Goal: Transaction & Acquisition: Purchase product/service

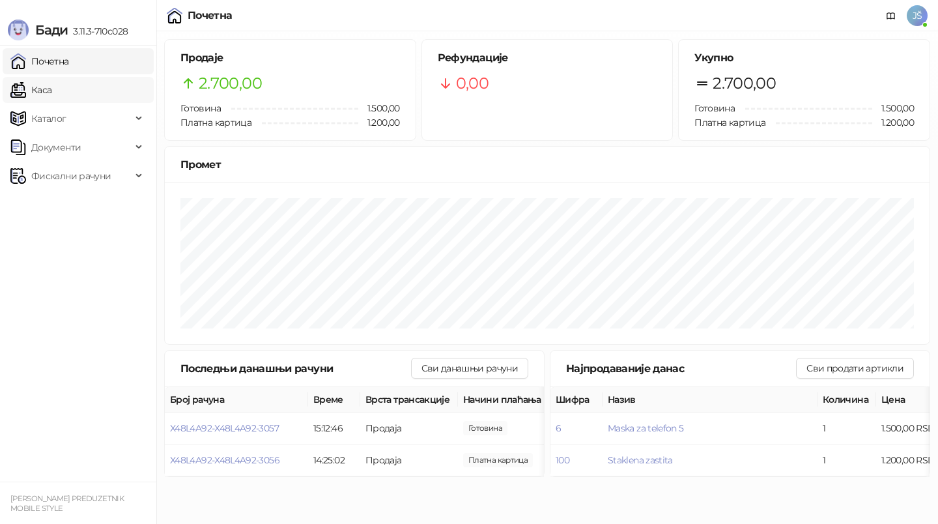
click at [51, 83] on link "Каса" at bounding box center [30, 90] width 41 height 26
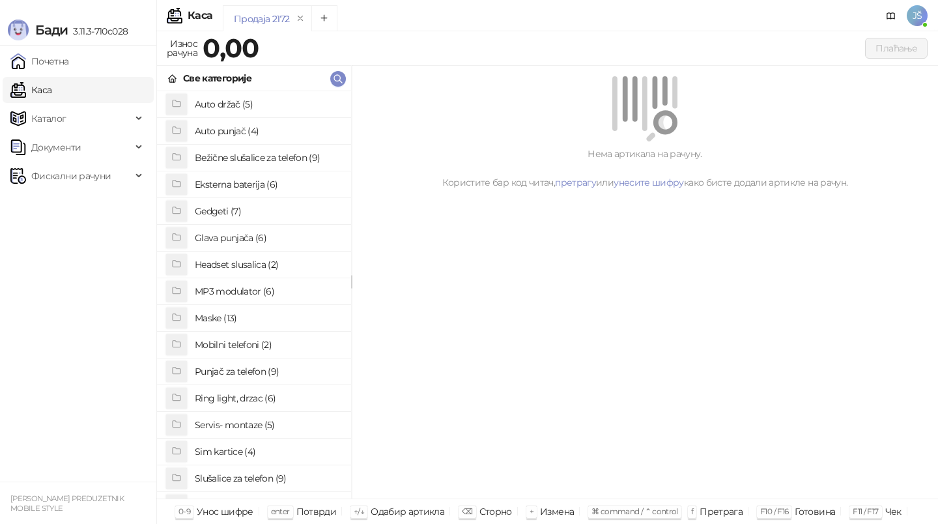
click at [251, 320] on h4 "Maske (13)" at bounding box center [268, 317] width 146 height 21
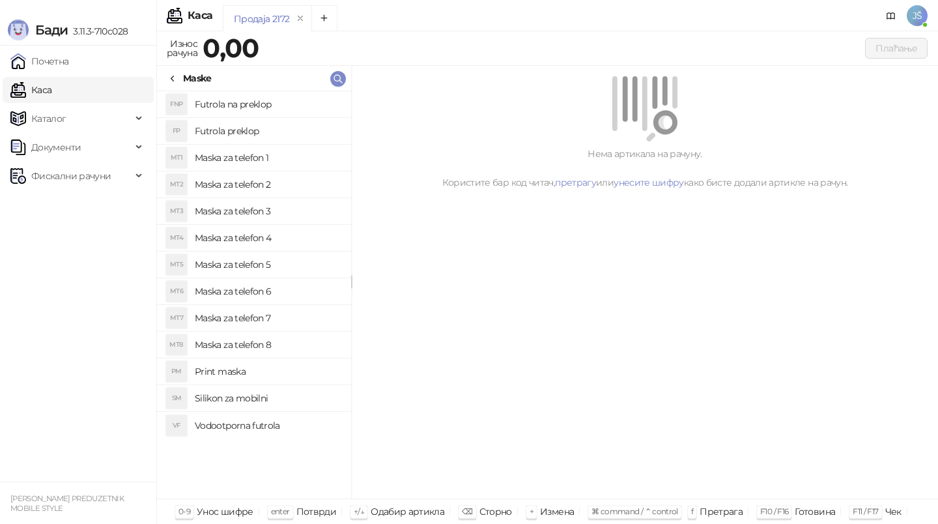
click at [283, 214] on h4 "Maska za telefon 3" at bounding box center [268, 211] width 146 height 21
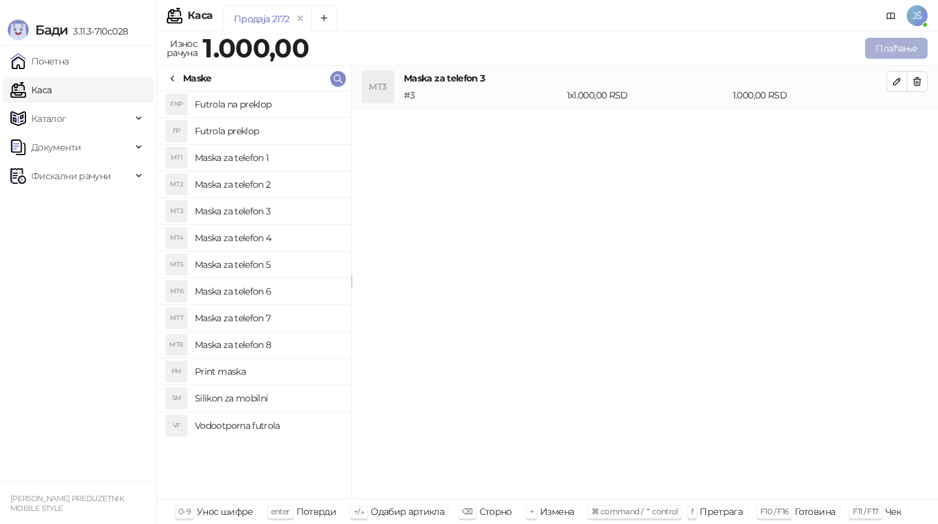
click at [894, 46] on button "Плаћање" at bounding box center [896, 48] width 63 height 21
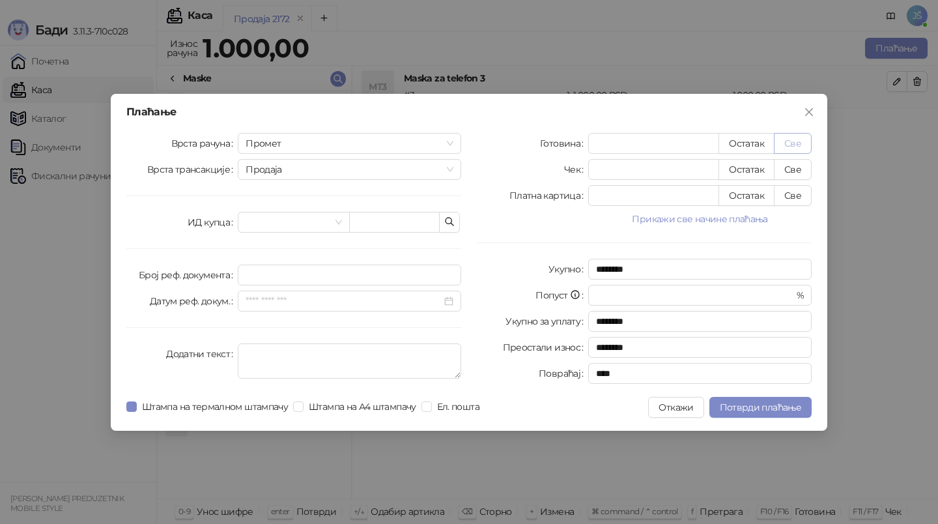
click at [808, 141] on button "Све" at bounding box center [793, 143] width 38 height 21
type input "****"
click at [749, 405] on span "Потврди плаћање" at bounding box center [760, 407] width 81 height 12
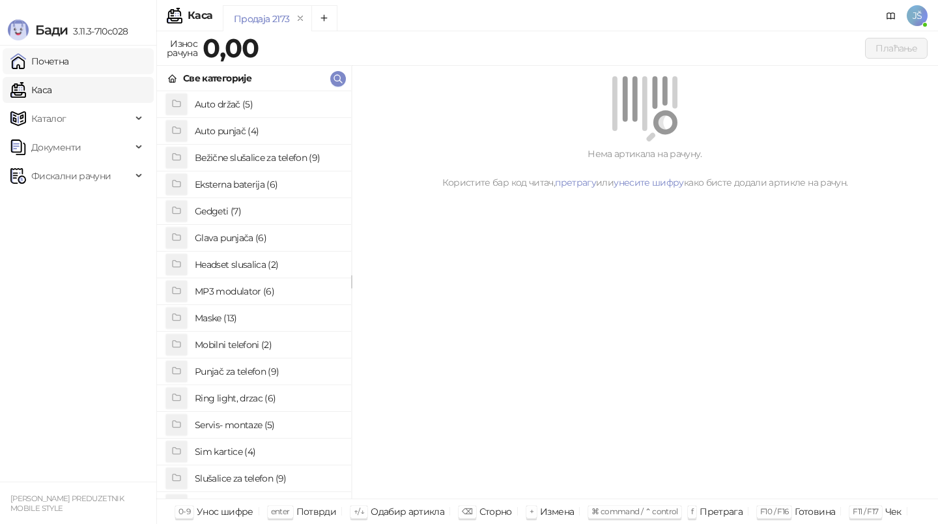
click at [69, 57] on link "Почетна" at bounding box center [39, 61] width 59 height 26
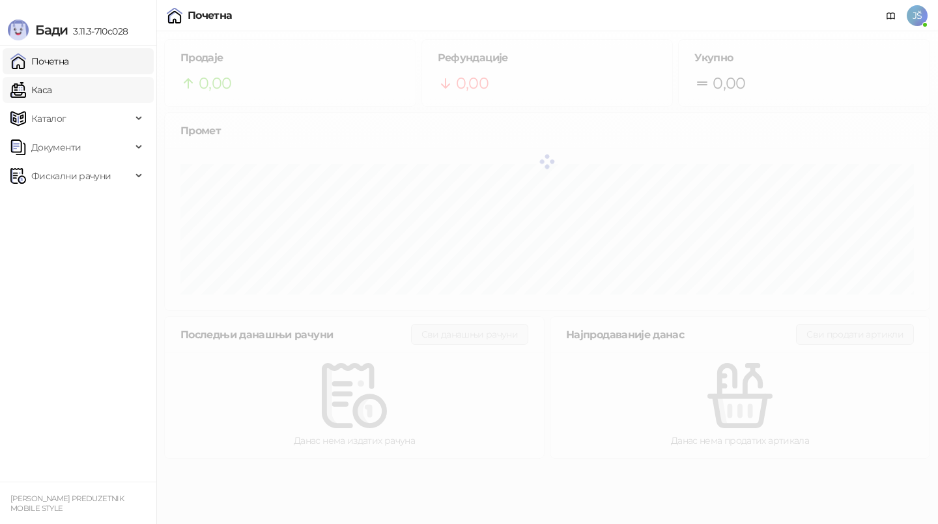
click at [51, 94] on link "Каса" at bounding box center [30, 90] width 41 height 26
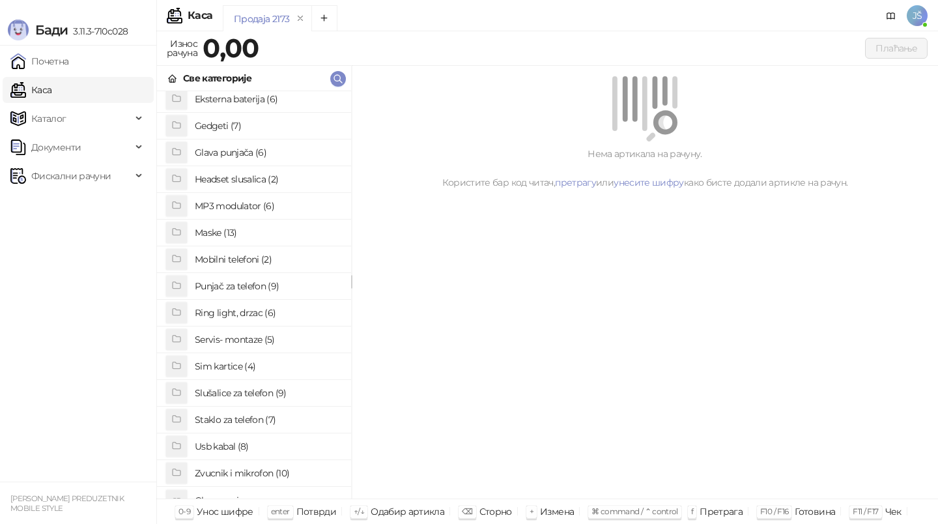
scroll to position [100, 0]
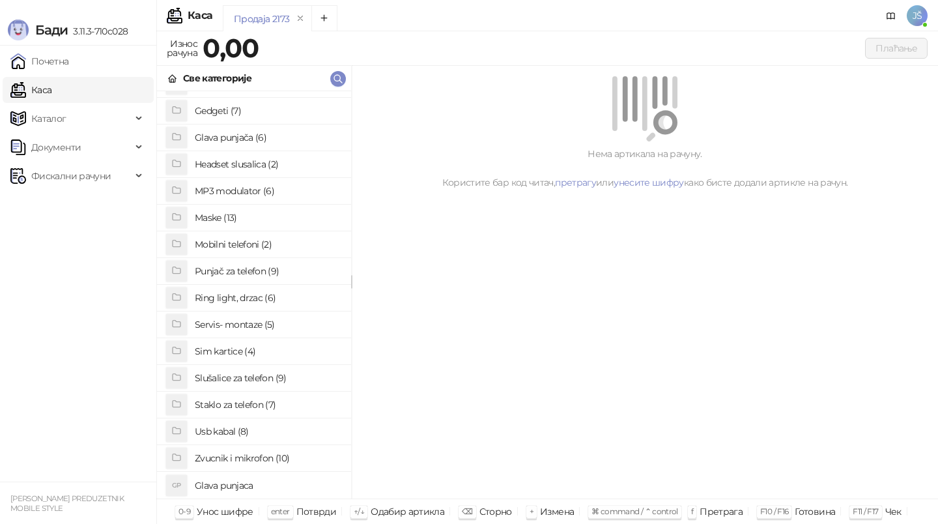
click at [265, 137] on h4 "Glava punjača (6)" at bounding box center [268, 137] width 146 height 21
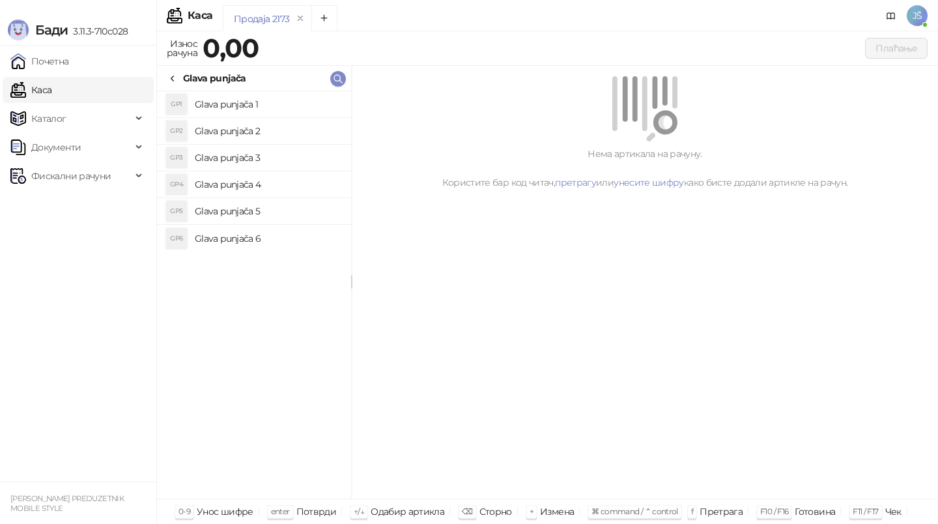
click at [283, 96] on h4 "Glava punjača 1" at bounding box center [268, 104] width 146 height 21
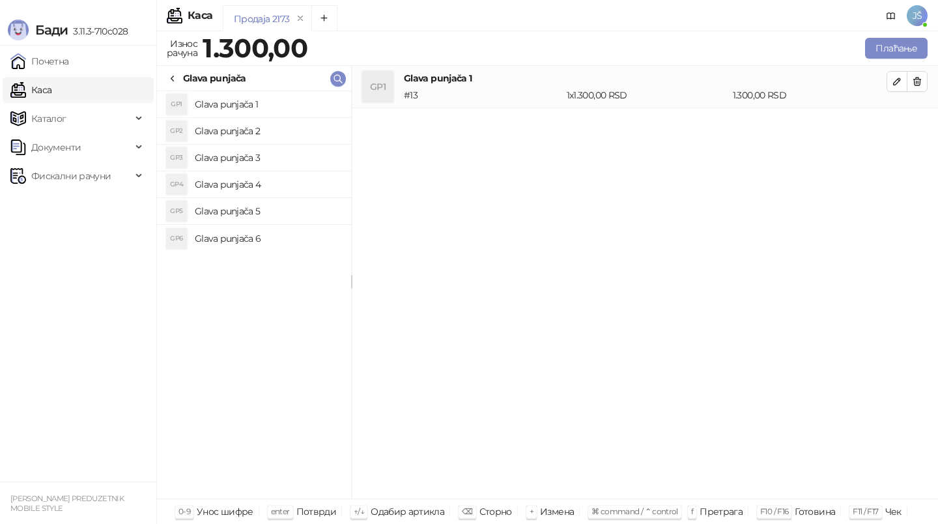
click at [291, 131] on h4 "Glava punjača 2" at bounding box center [268, 131] width 146 height 21
click at [306, 152] on h4 "Glava punjača 3" at bounding box center [268, 157] width 146 height 21
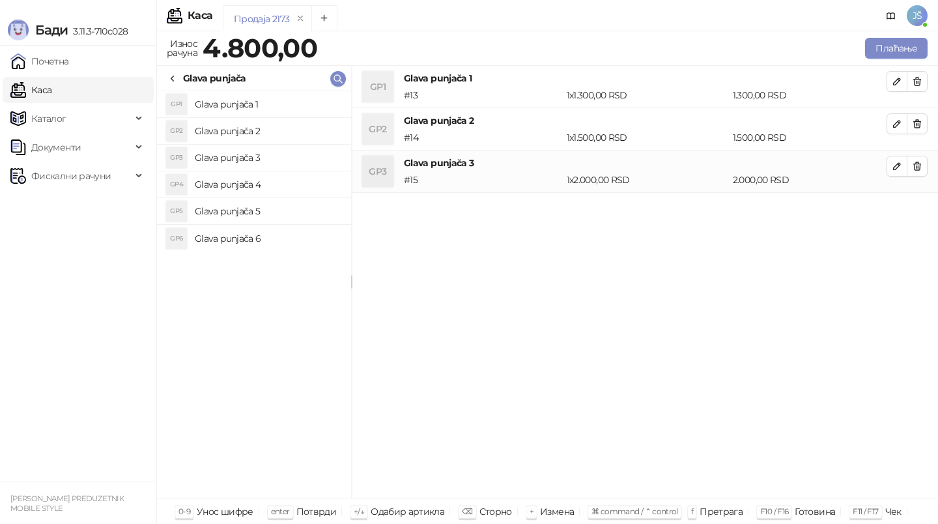
click at [302, 184] on h4 "Glava punjača 4" at bounding box center [268, 184] width 146 height 21
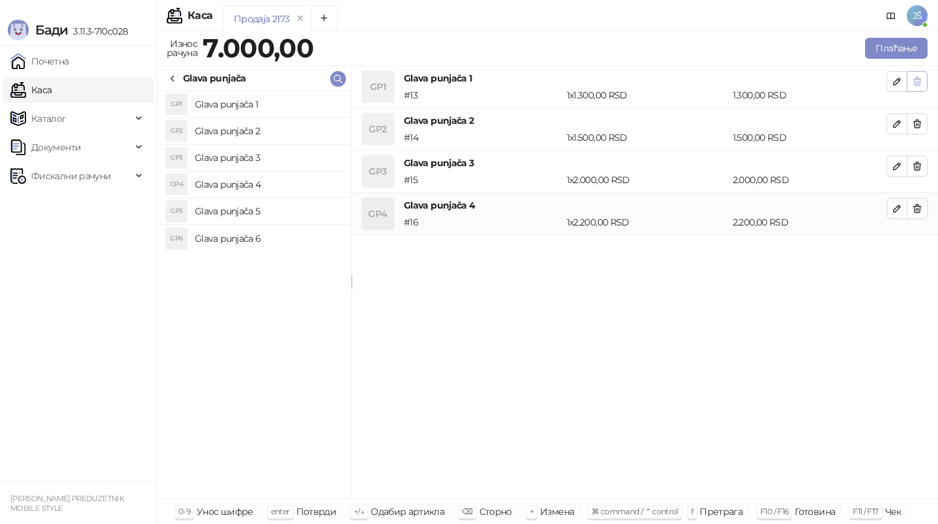
click at [917, 80] on icon "button" at bounding box center [917, 81] width 10 height 10
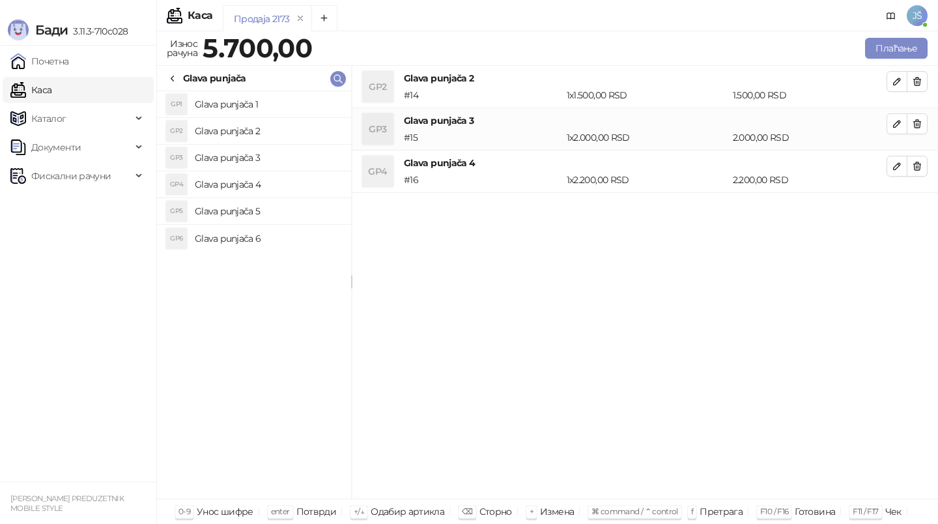
click at [917, 80] on icon "button" at bounding box center [917, 81] width 10 height 10
click at [917, 119] on icon "button" at bounding box center [917, 124] width 10 height 10
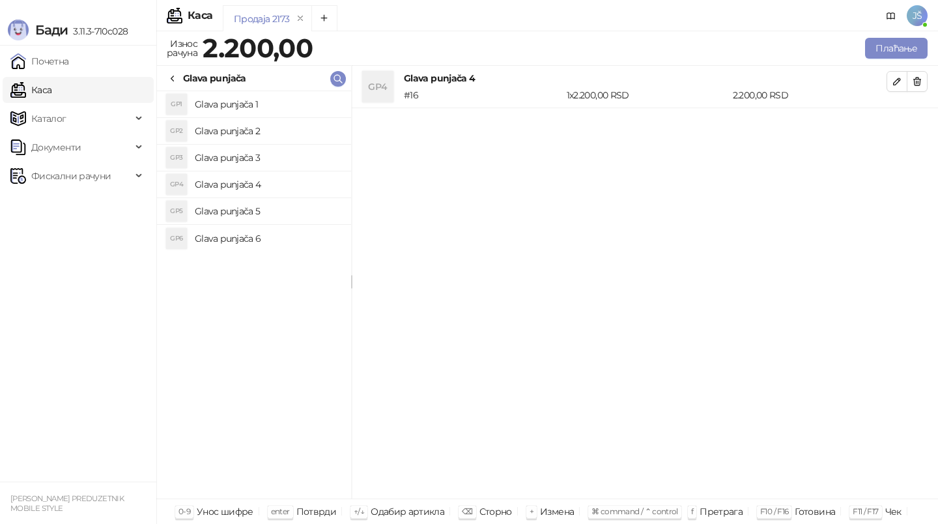
click at [917, 80] on icon "button" at bounding box center [917, 81] width 10 height 10
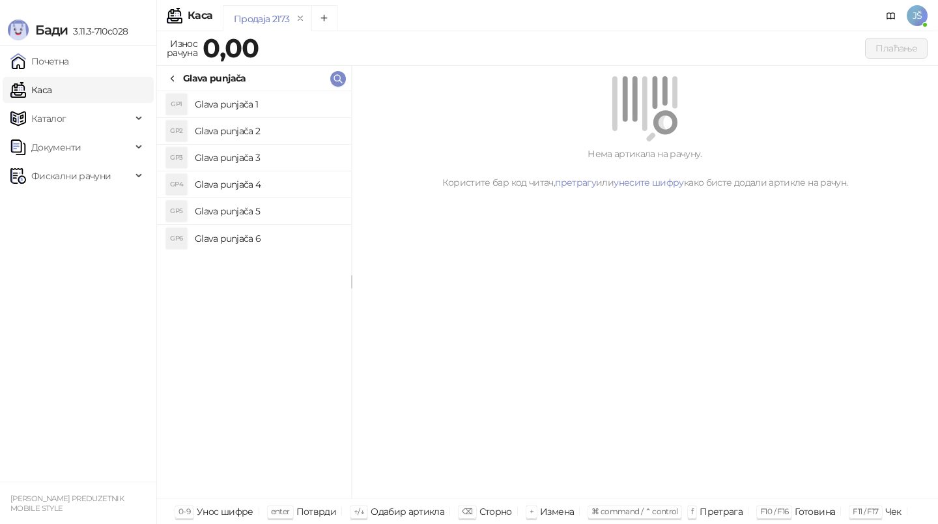
click at [169, 76] on icon at bounding box center [172, 79] width 10 height 10
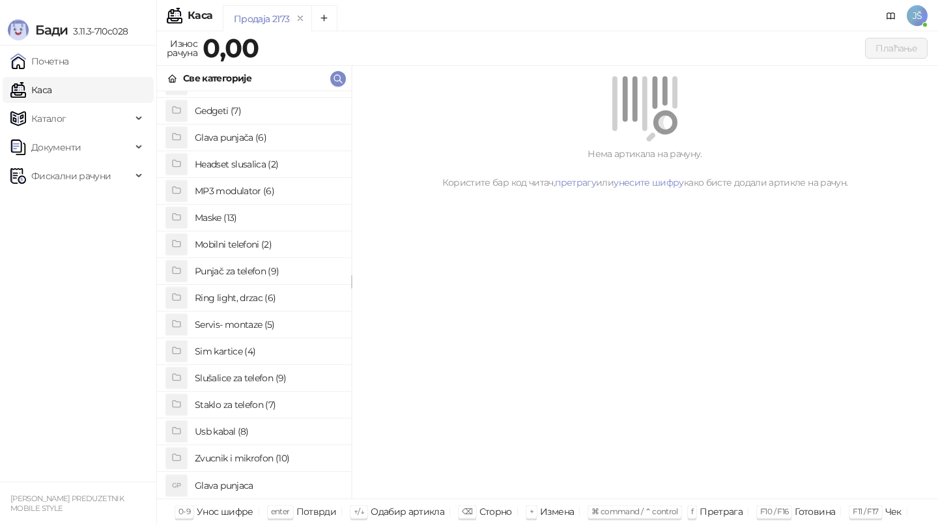
click at [260, 483] on h4 "Glava punjaca" at bounding box center [268, 485] width 146 height 21
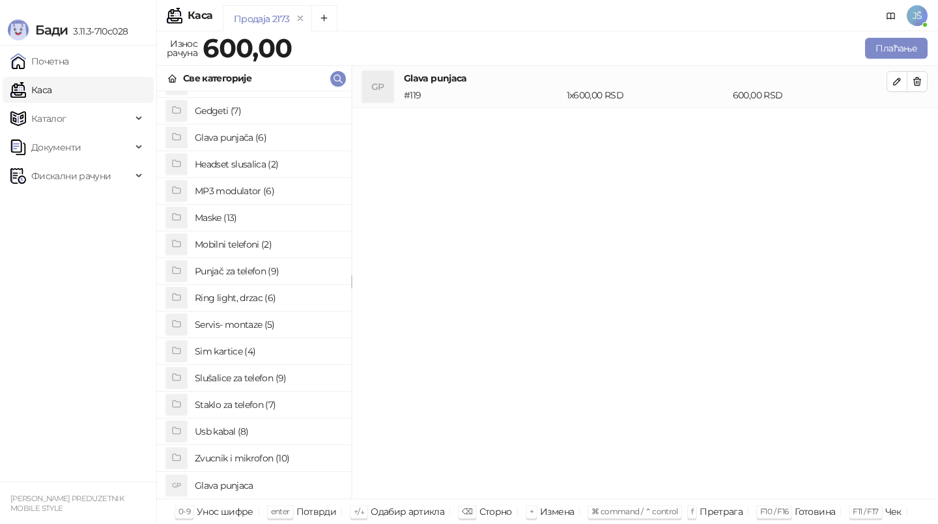
click at [266, 134] on h4 "Glava punjača (6)" at bounding box center [268, 137] width 146 height 21
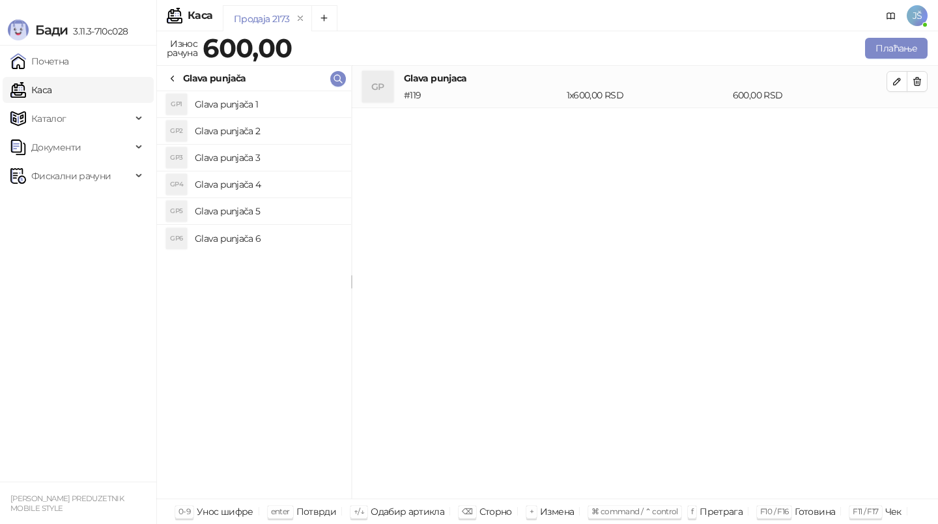
click at [293, 91] on li "GP1 Glava punjača 1" at bounding box center [254, 104] width 194 height 27
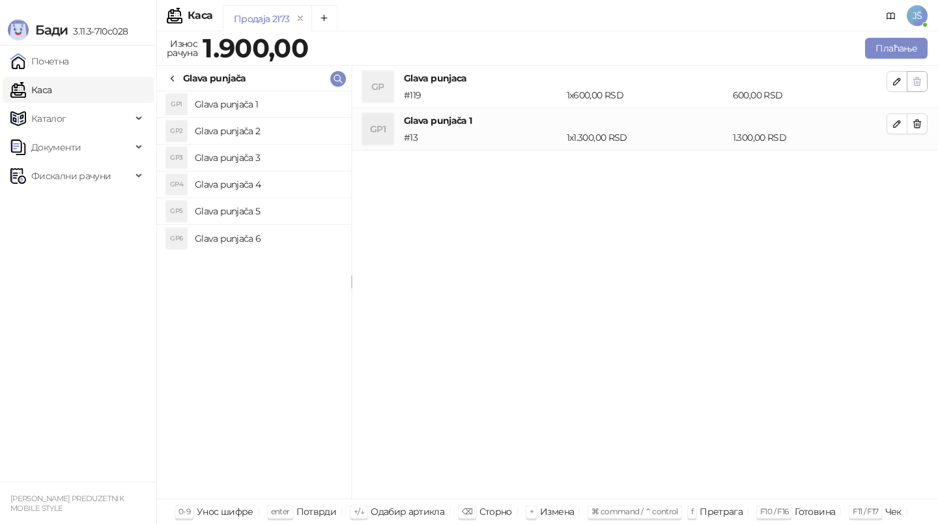
click at [919, 88] on button "button" at bounding box center [917, 81] width 21 height 21
click at [889, 82] on button "button" at bounding box center [897, 81] width 21 height 21
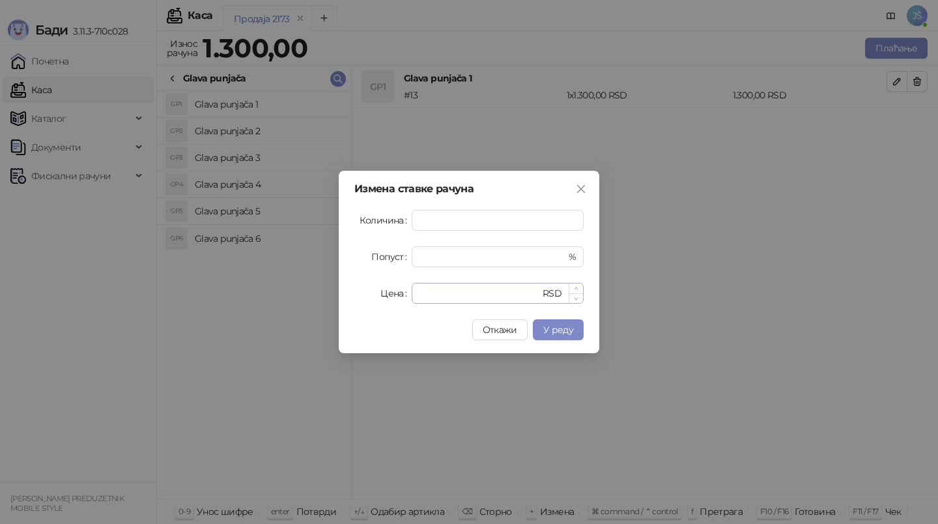
click at [550, 290] on div "**** RSD" at bounding box center [498, 293] width 172 height 21
type input "*"
type input "***"
click at [577, 327] on button "У реду" at bounding box center [558, 329] width 51 height 21
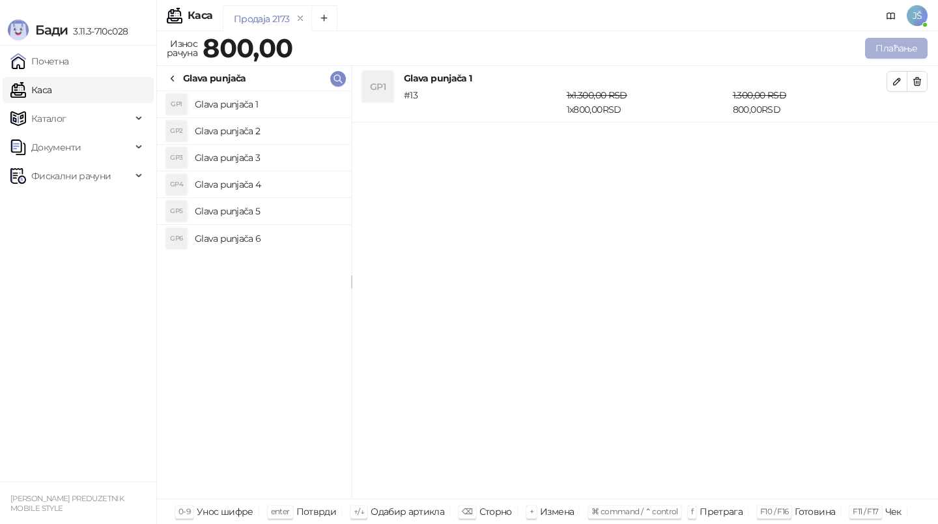
click at [900, 48] on button "Плаћање" at bounding box center [896, 48] width 63 height 21
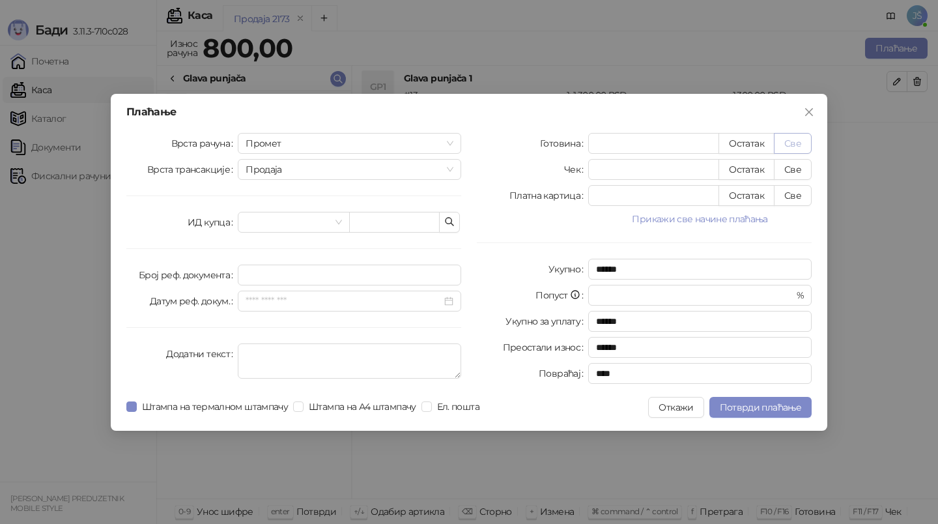
click at [792, 142] on button "Све" at bounding box center [793, 143] width 38 height 21
type input "***"
type input "****"
click at [765, 408] on span "Потврди плаћање" at bounding box center [760, 407] width 81 height 12
